Goal: Check status: Check status

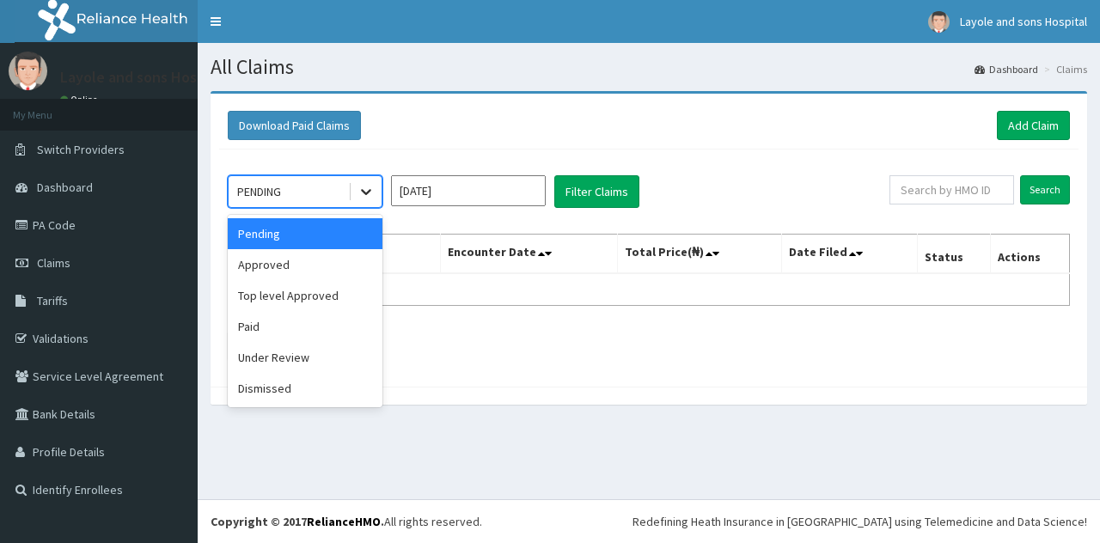
click at [368, 202] on div at bounding box center [366, 191] width 31 height 31
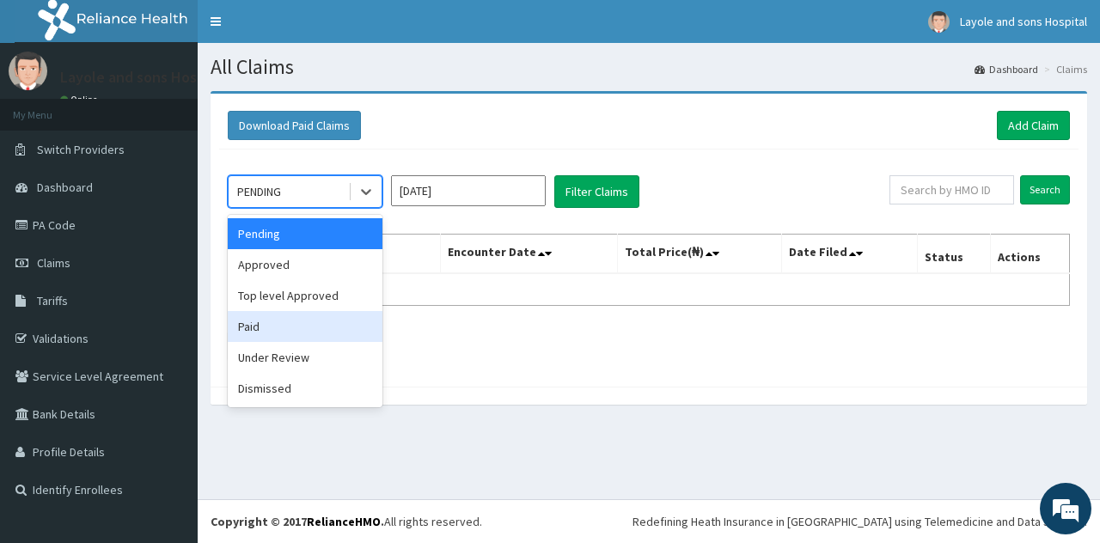
click at [253, 331] on div "Paid" at bounding box center [305, 326] width 155 height 31
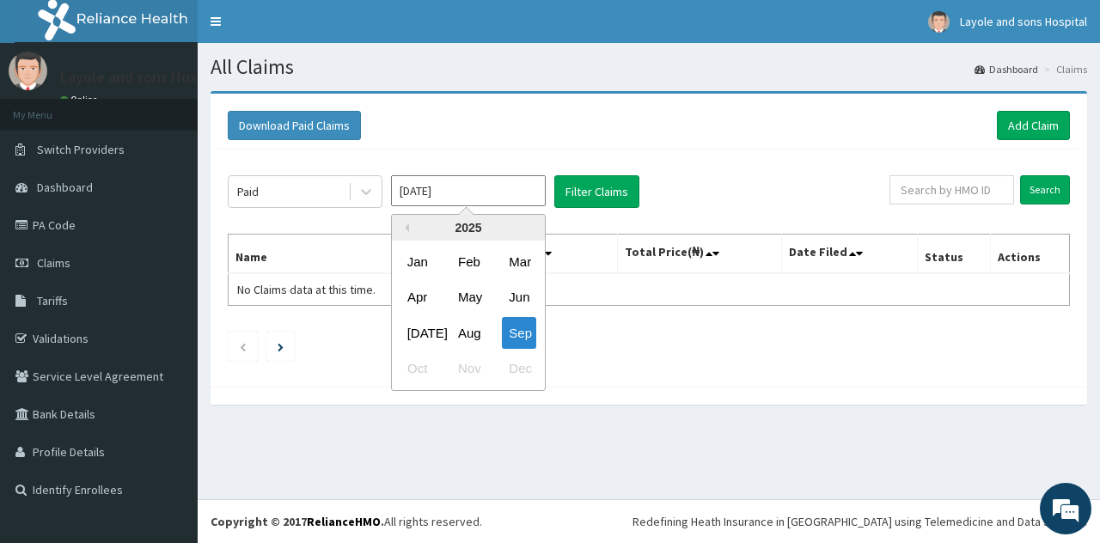
click at [444, 189] on input "Sep 2025" at bounding box center [468, 190] width 155 height 31
click at [469, 321] on div "Aug" at bounding box center [468, 333] width 34 height 32
type input "Aug 2025"
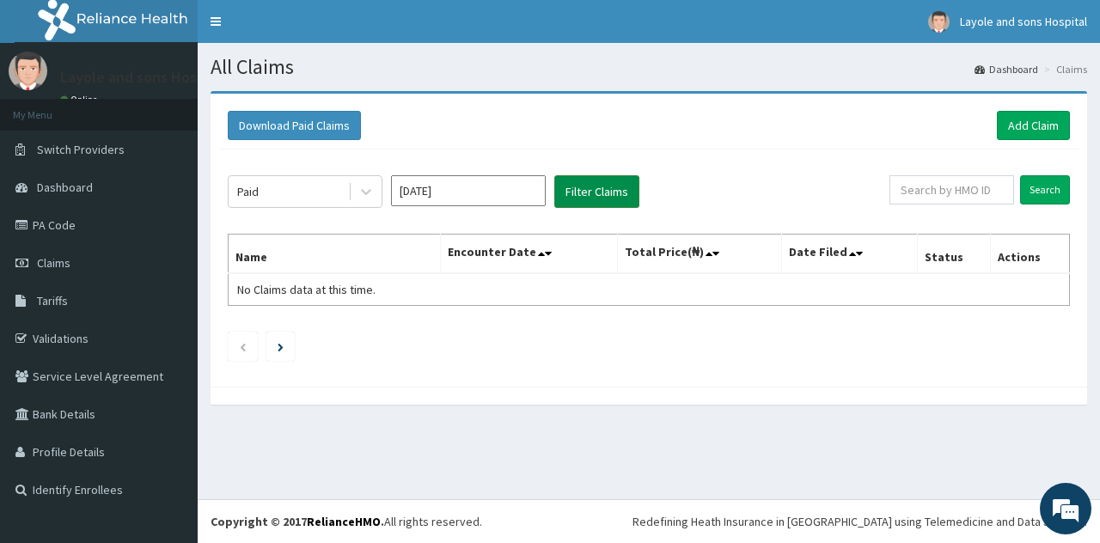
click at [616, 196] on button "Filter Claims" at bounding box center [596, 191] width 85 height 33
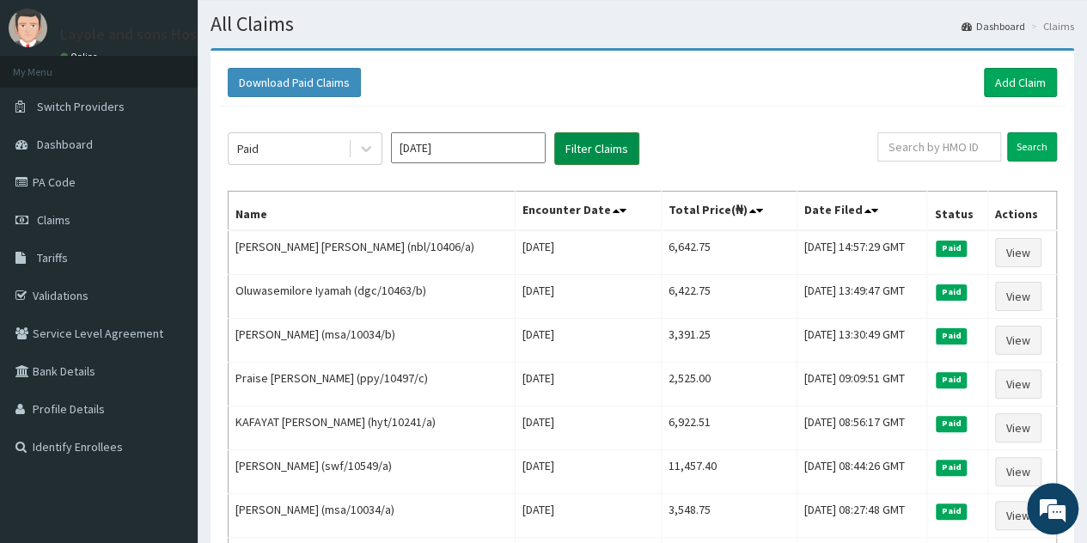
scroll to position [44, 0]
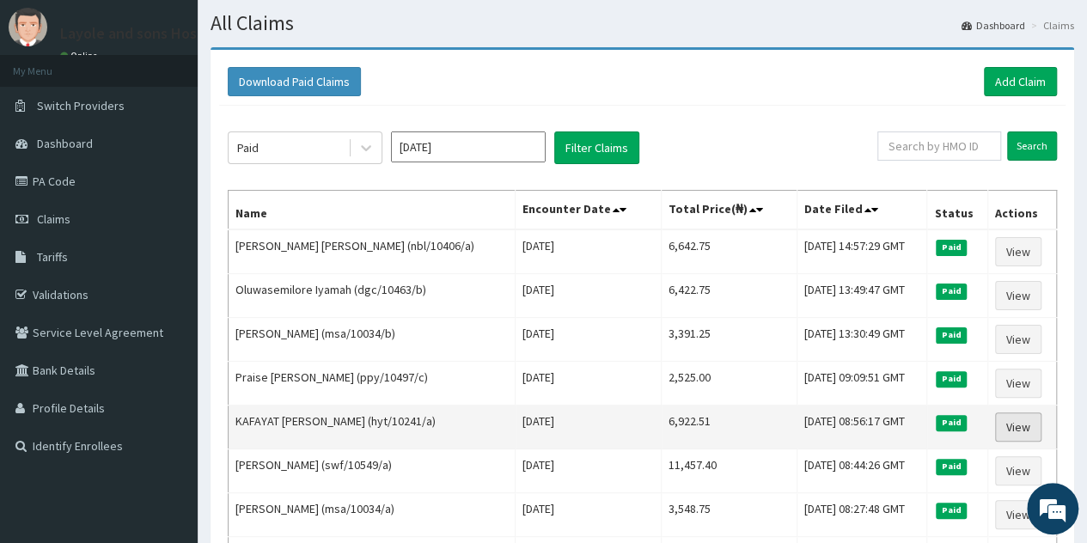
click at [1025, 423] on link "View" at bounding box center [1018, 426] width 46 height 29
